Goal: Entertainment & Leisure: Consume media (video, audio)

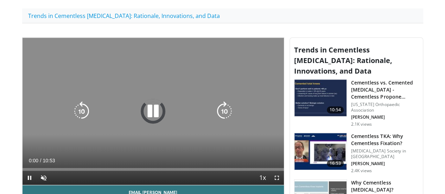
scroll to position [246, 0]
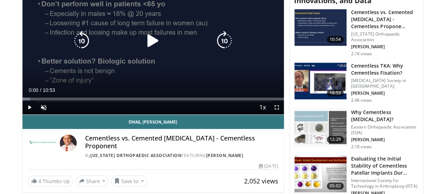
click at [146, 46] on icon "Video Player" at bounding box center [153, 41] width 20 height 20
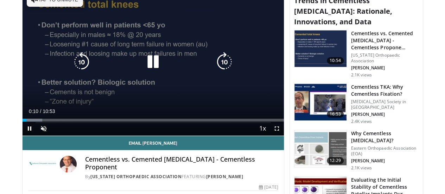
scroll to position [211, 0]
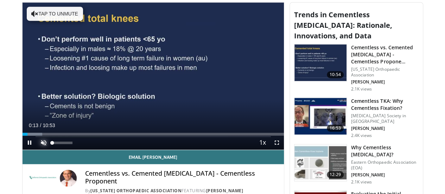
click at [37, 149] on span "Video Player" at bounding box center [44, 142] width 14 height 14
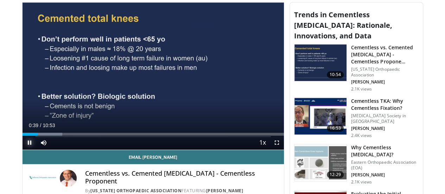
click at [23, 149] on span "Video Player" at bounding box center [30, 142] width 14 height 14
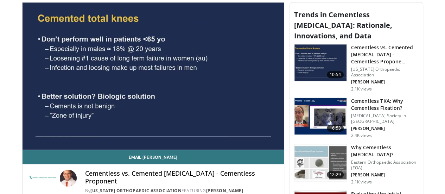
click at [23, 150] on video-js "**********" at bounding box center [153, 75] width 261 height 147
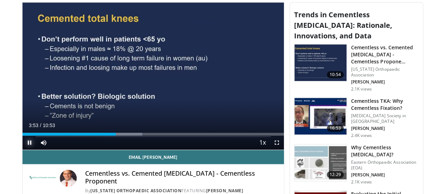
click at [23, 149] on span "Video Player" at bounding box center [30, 142] width 14 height 14
